Goal: Communication & Community: Answer question/provide support

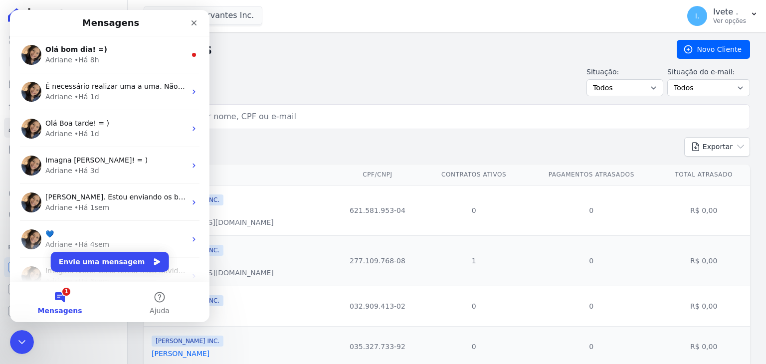
click at [63, 296] on button "1 Mensagens" at bounding box center [60, 302] width 100 height 40
click at [62, 294] on button "1 Mensagens" at bounding box center [60, 302] width 100 height 40
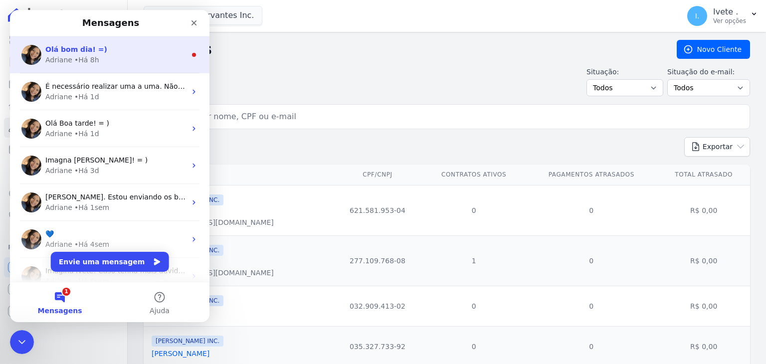
click at [81, 48] on span "Olá bom dia! =)" at bounding box center [76, 49] width 62 height 8
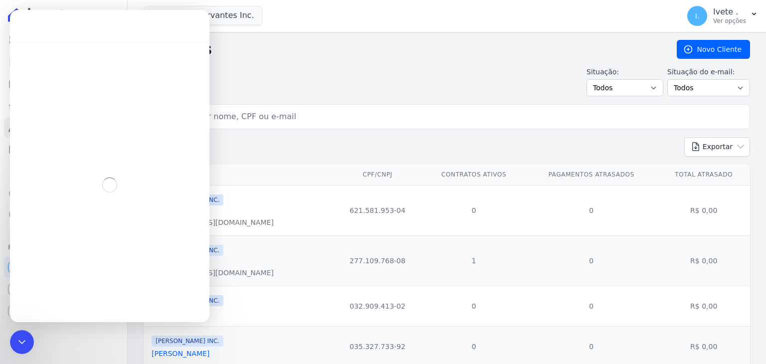
scroll to position [1, 0]
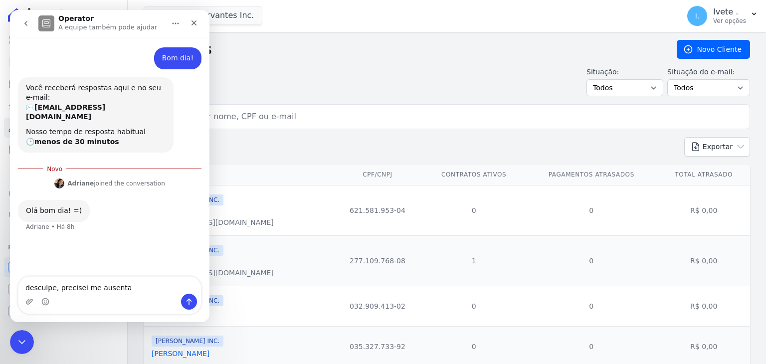
type textarea "desculpe, precisei me ausentar"
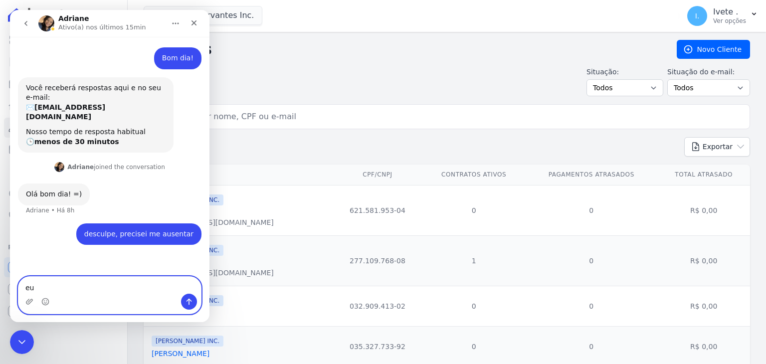
type textarea "e"
type textarea "v"
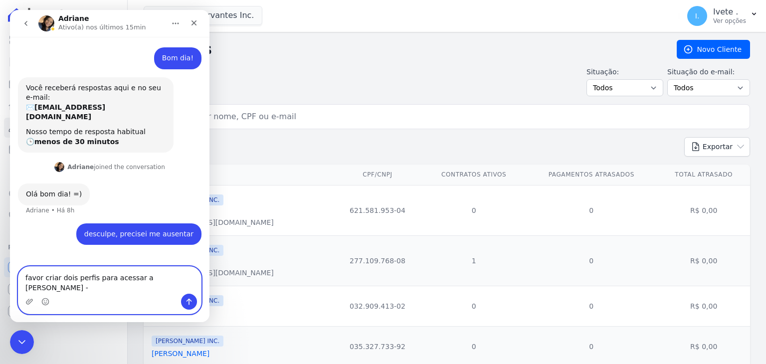
paste textarea "[EMAIL_ADDRESS][DOMAIN_NAME]"
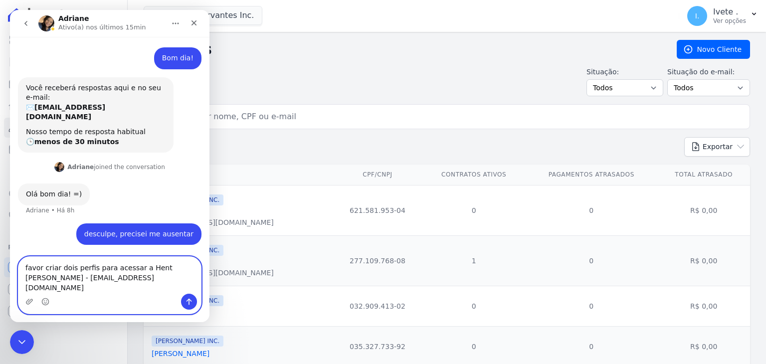
scroll to position [0, 0]
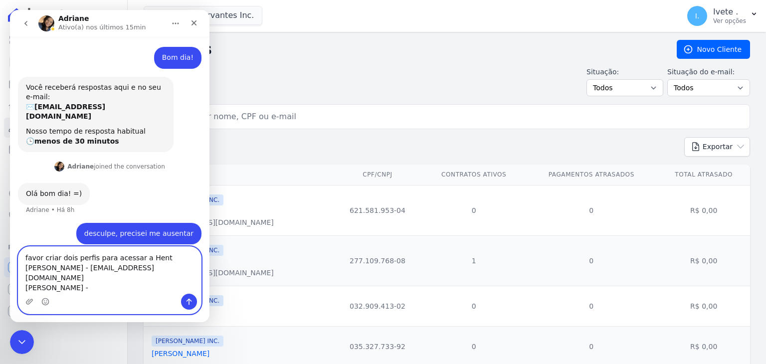
paste textarea "[EMAIL_ADDRESS][DOMAIN_NAME]"
type textarea "favor criar dois perfis para acessar a Hent [PERSON_NAME] - [EMAIL_ADDRESS][DOM…"
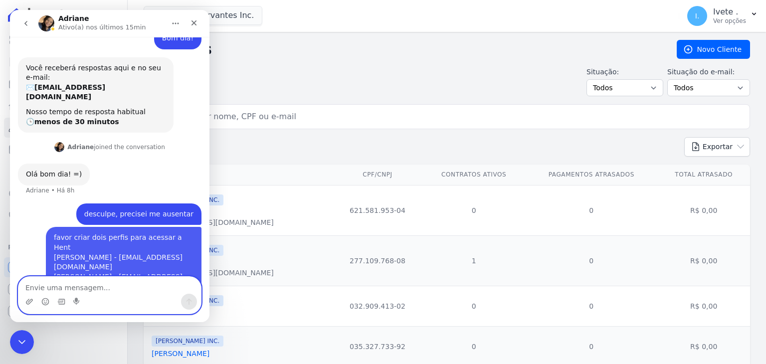
scroll to position [23, 0]
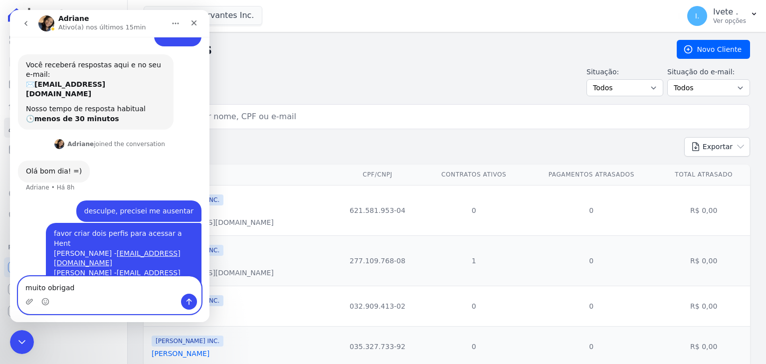
type textarea "muito obrigada"
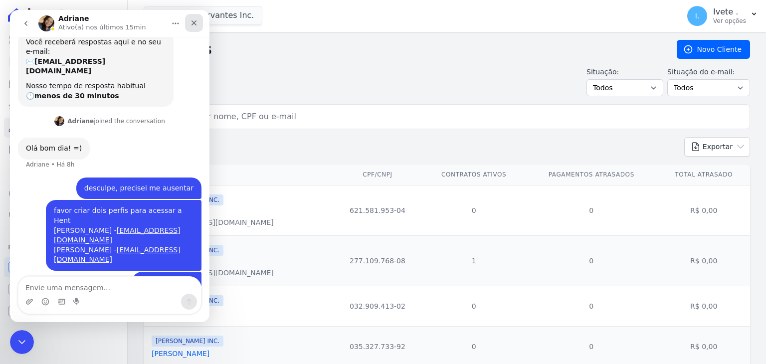
click at [196, 23] on icon "Fechar" at bounding box center [194, 23] width 8 height 8
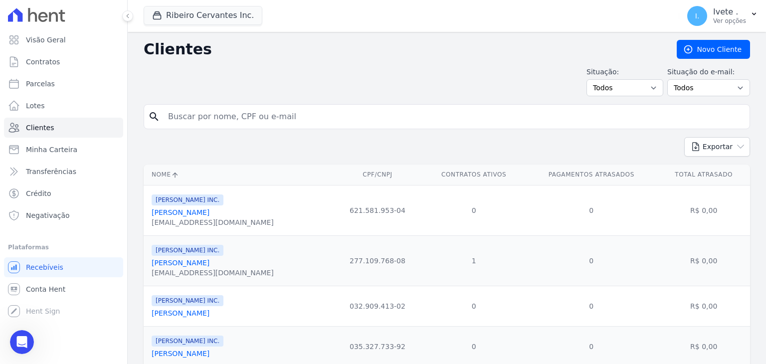
scroll to position [45, 0]
